Goal: Task Accomplishment & Management: Manage account settings

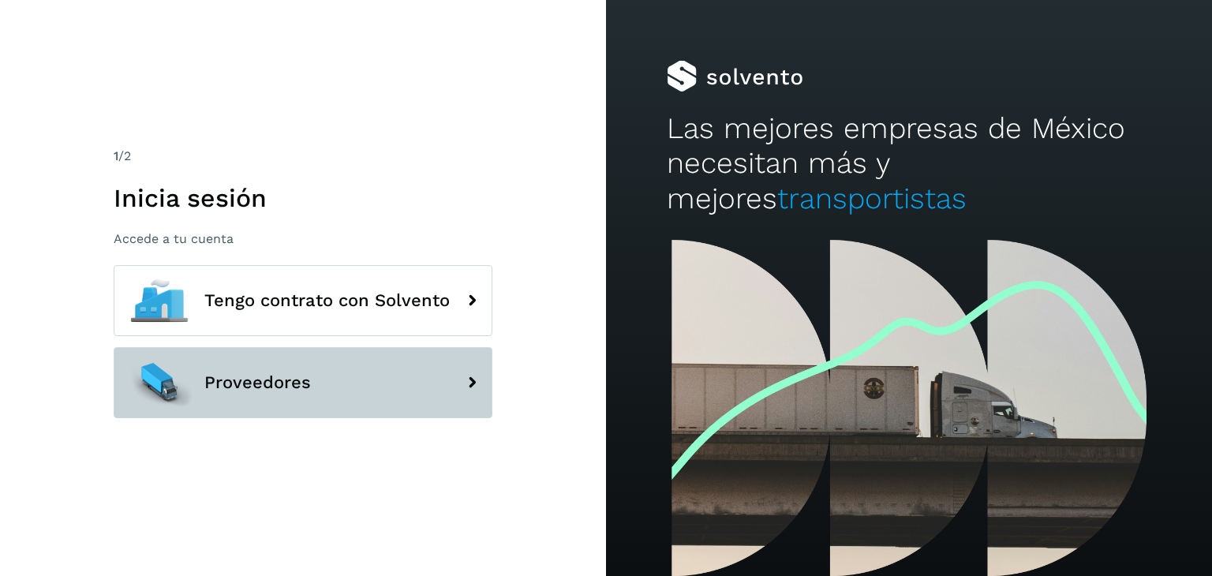
click at [219, 379] on span "Proveedores" at bounding box center [257, 382] width 107 height 19
click at [474, 388] on icon at bounding box center [472, 383] width 32 height 32
click at [343, 392] on button "Proveedores" at bounding box center [303, 382] width 379 height 71
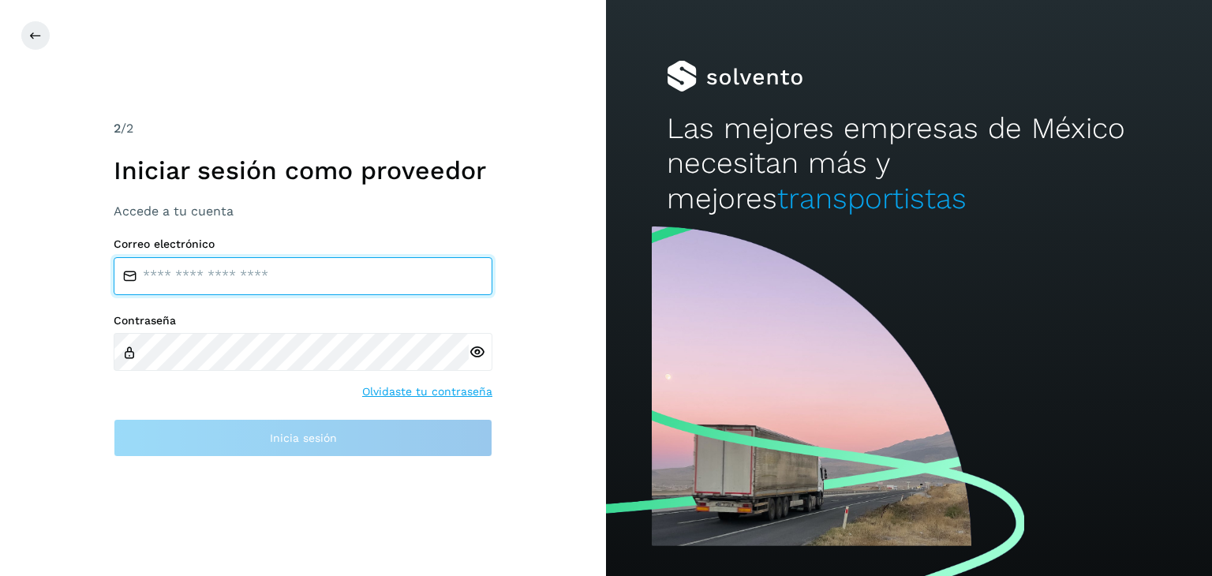
type input "**********"
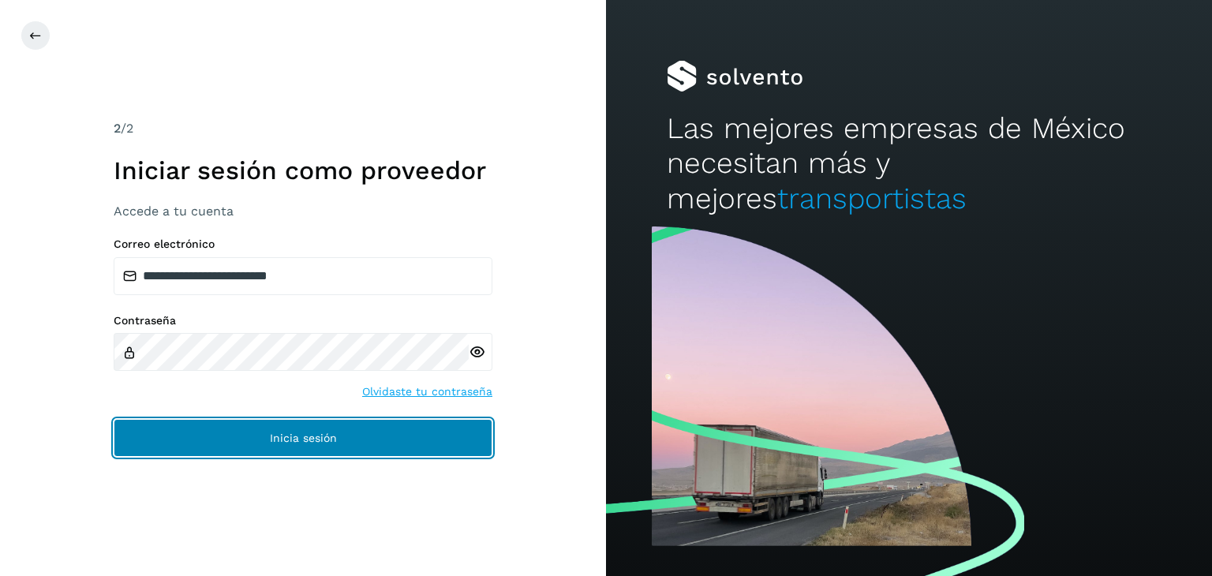
click at [393, 425] on button "Inicia sesión" at bounding box center [303, 438] width 379 height 38
click at [271, 454] on button "Inicia sesión" at bounding box center [303, 438] width 379 height 38
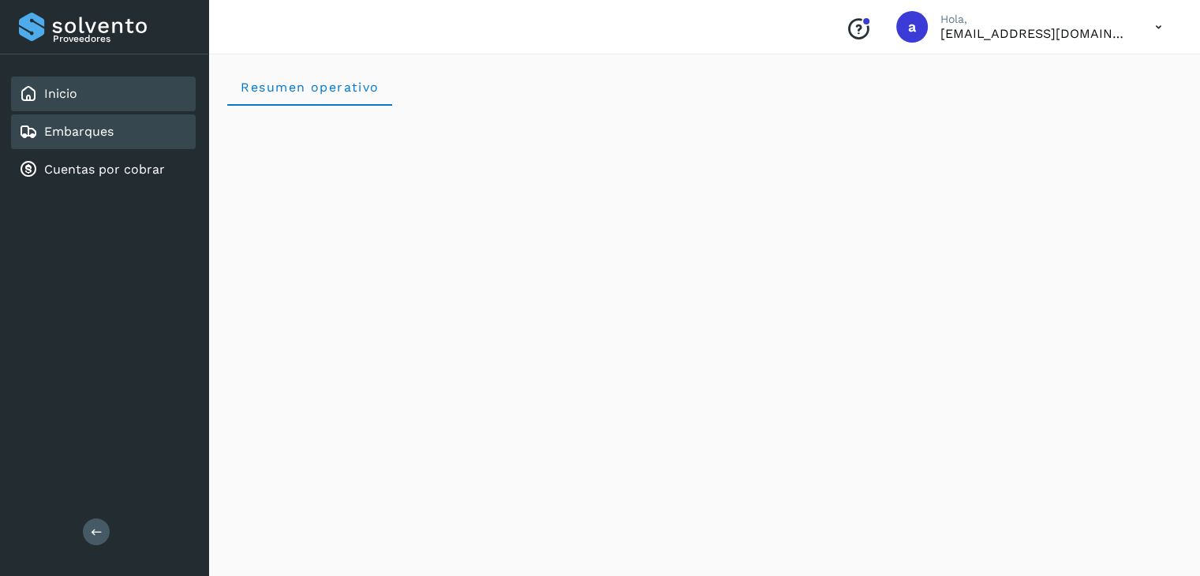
click at [72, 133] on link "Embarques" at bounding box center [78, 131] width 69 height 15
